Goal: Information Seeking & Learning: Learn about a topic

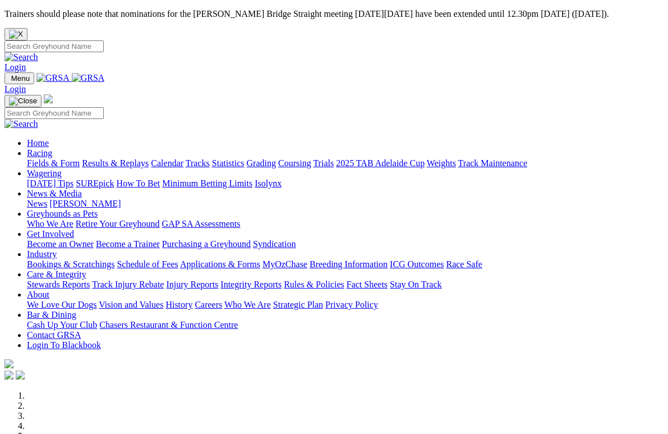
scroll to position [375, 0]
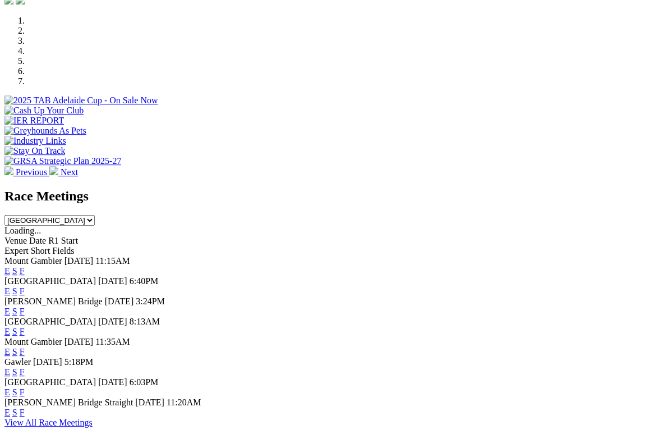
click at [25, 387] on span "F" at bounding box center [22, 392] width 5 height 10
click at [25, 387] on link "F" at bounding box center [22, 392] width 5 height 10
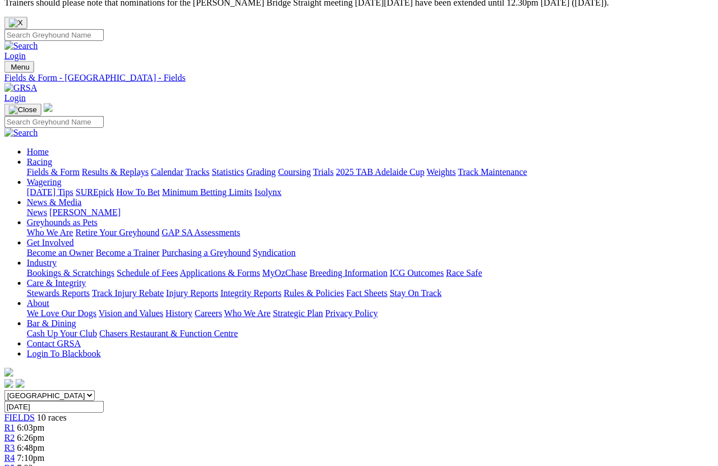
scroll to position [11, 0]
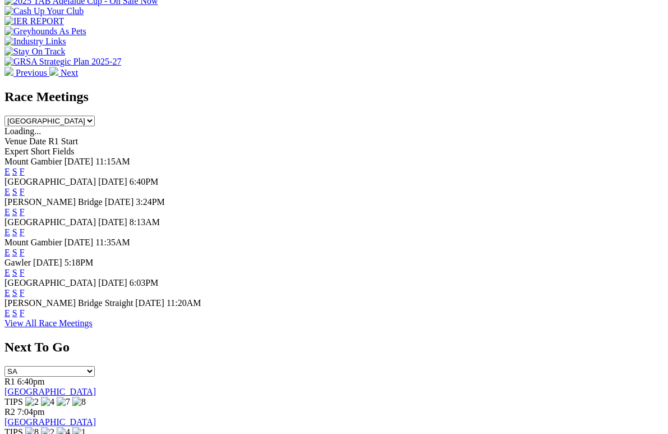
scroll to position [474, 0]
click at [25, 308] on link "F" at bounding box center [22, 313] width 5 height 10
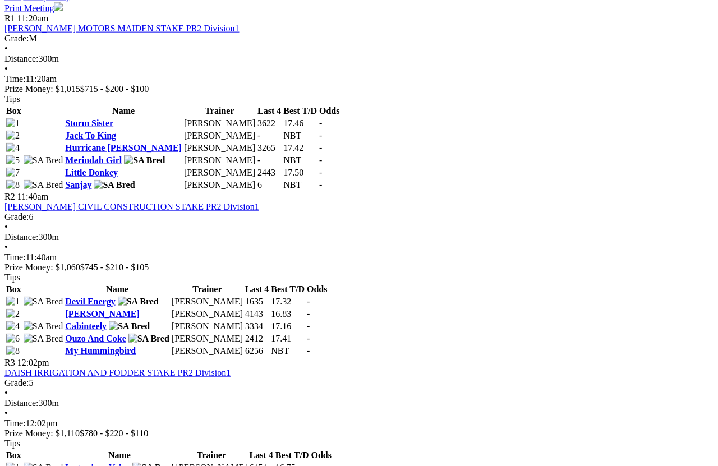
scroll to position [597, 0]
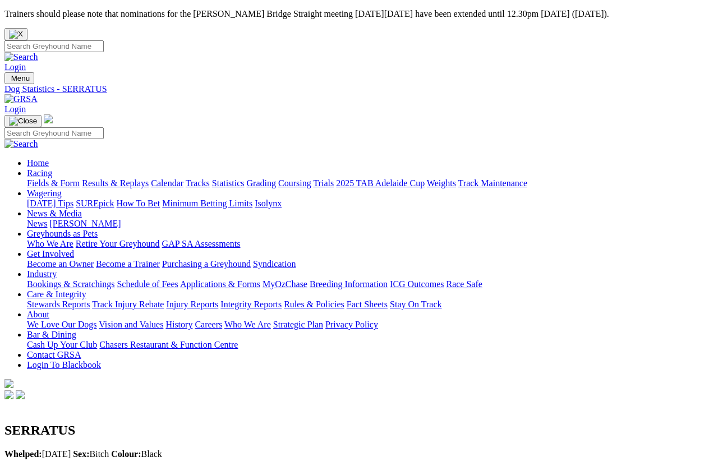
scroll to position [8, 0]
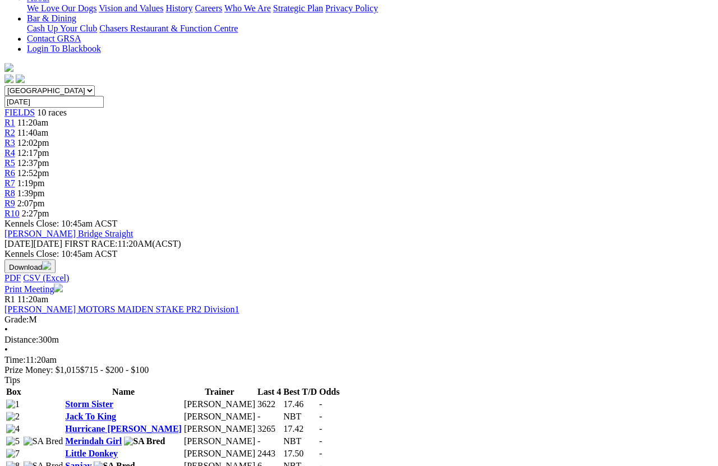
scroll to position [307, 0]
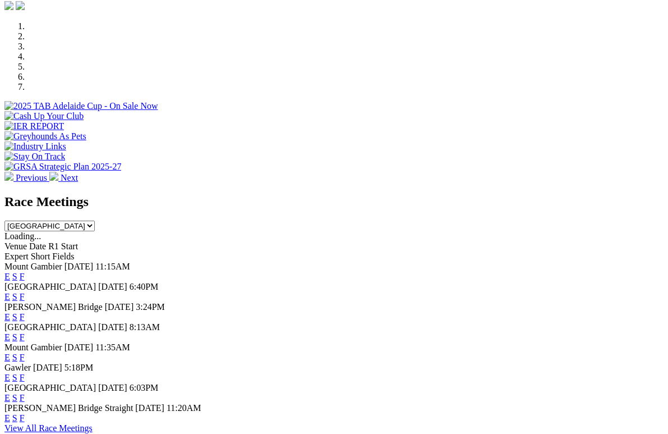
scroll to position [370, 0]
click at [25, 291] on link "F" at bounding box center [22, 296] width 5 height 10
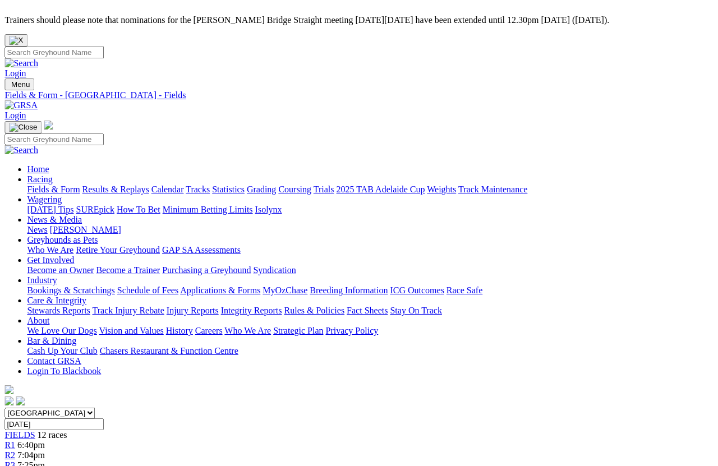
scroll to position [0, 6]
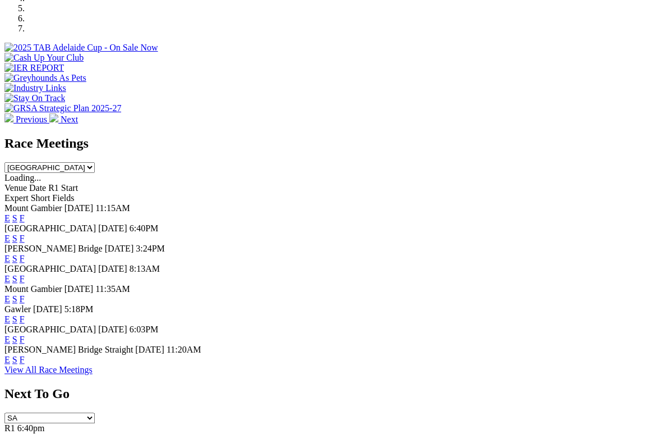
scroll to position [427, 0]
click at [25, 294] on link "F" at bounding box center [22, 299] width 5 height 10
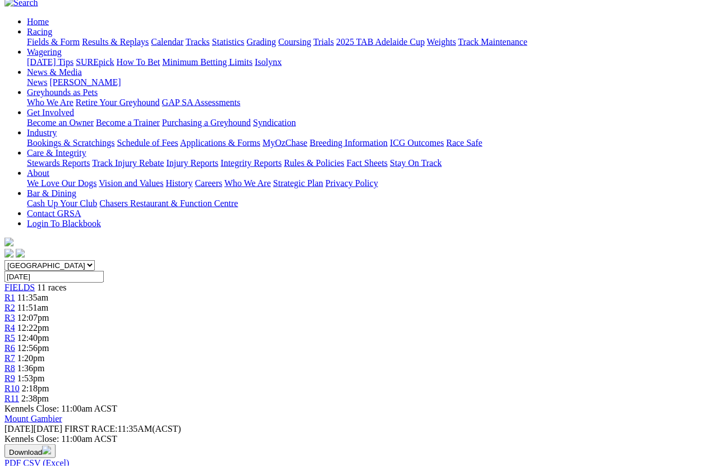
scroll to position [143, 0]
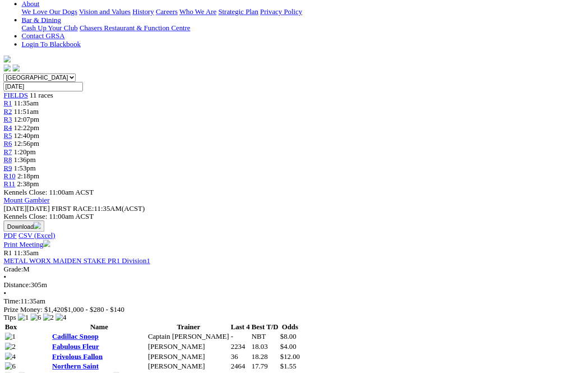
scroll to position [310, 0]
